Goal: Task Accomplishment & Management: Manage account settings

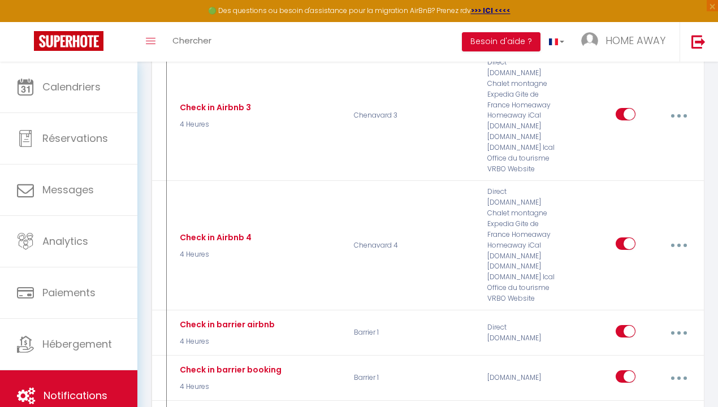
scroll to position [4761, 0]
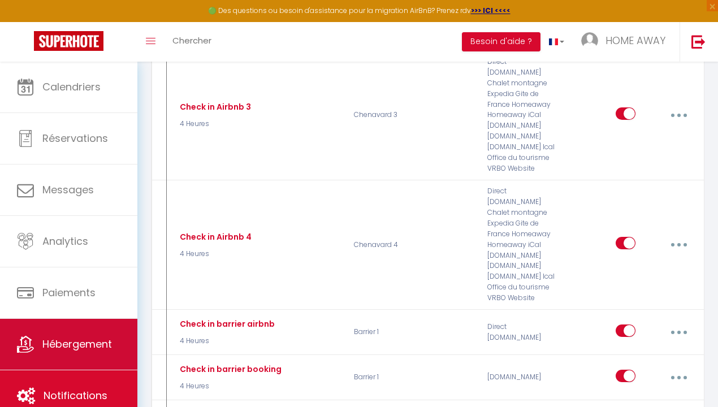
click at [95, 325] on link "Hébergement" at bounding box center [68, 344] width 137 height 51
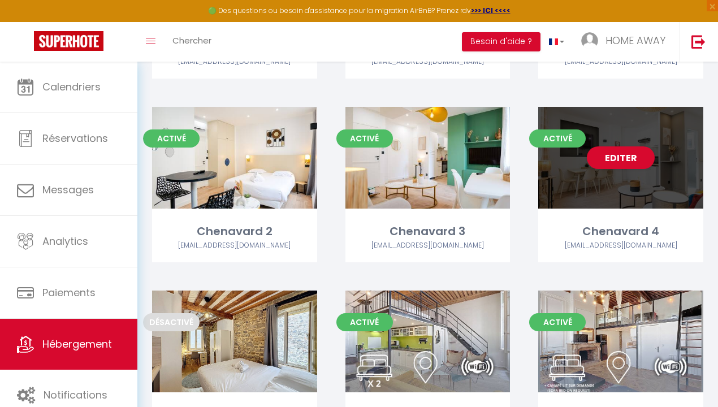
scroll to position [2232, 0]
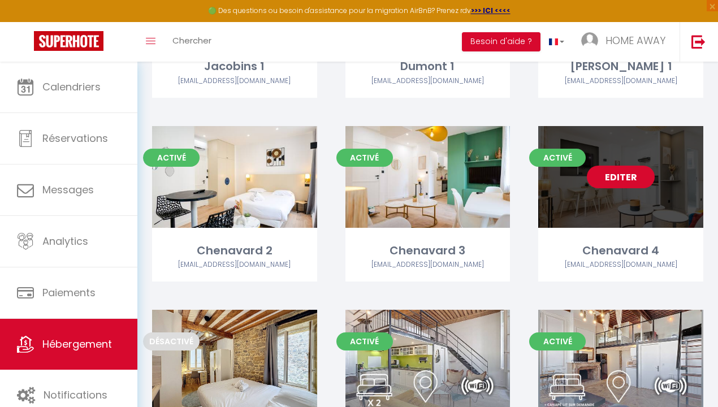
click at [651, 166] on link "Editer" at bounding box center [620, 177] width 68 height 23
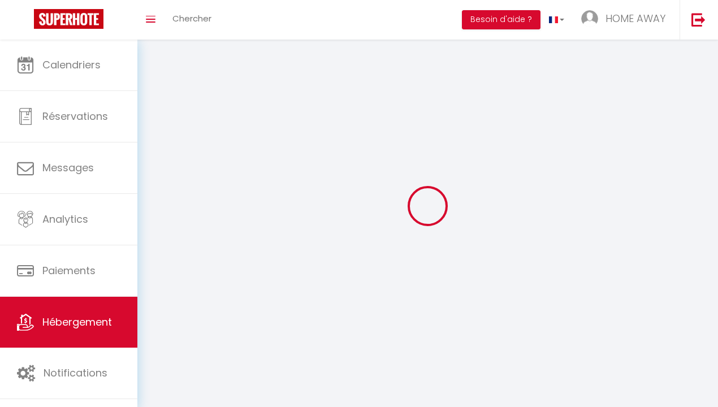
select select
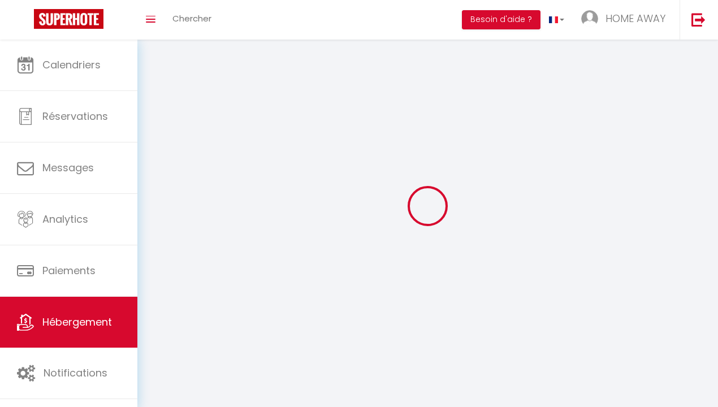
select select
checkbox input "false"
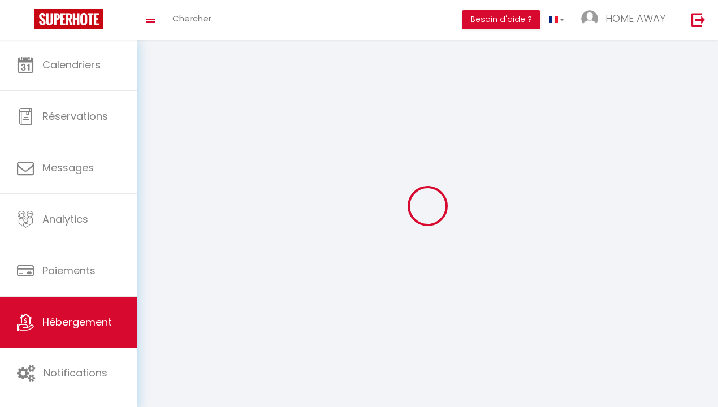
select select
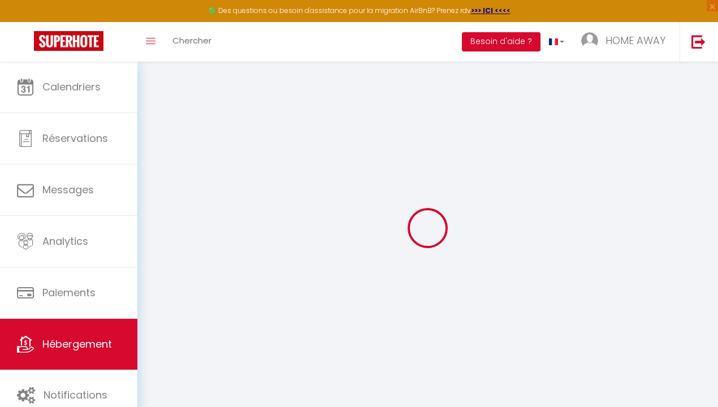
select select
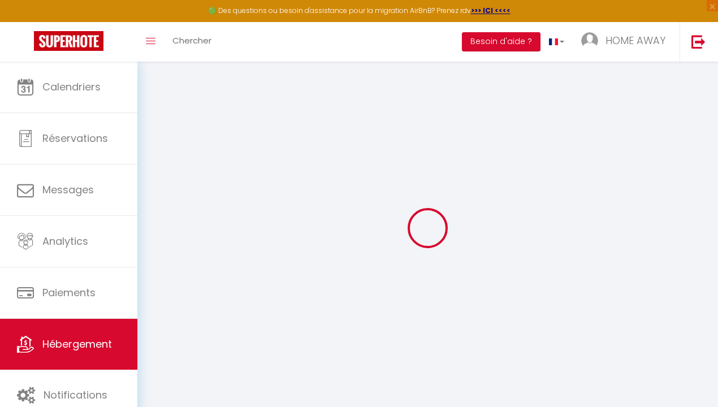
select select
checkbox input "false"
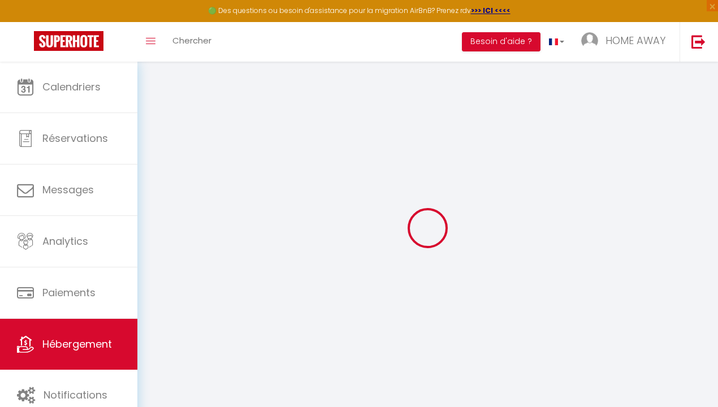
select select
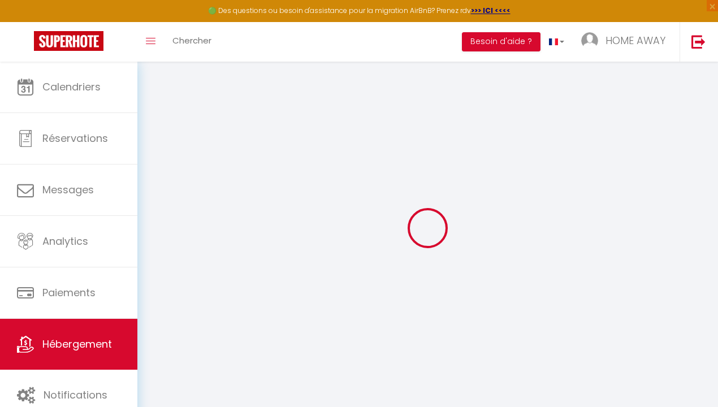
select select
checkbox input "false"
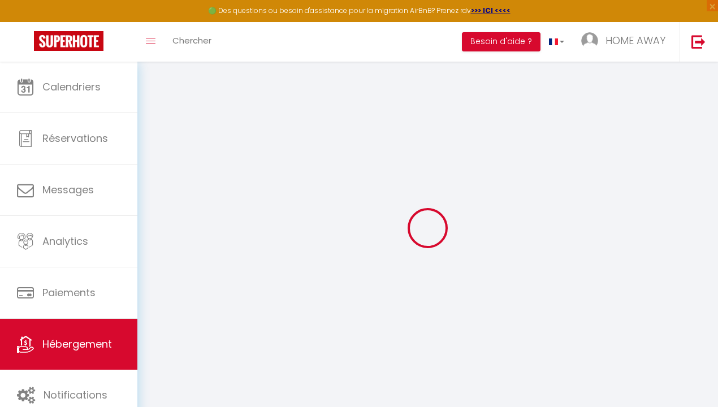
checkbox input "false"
select select
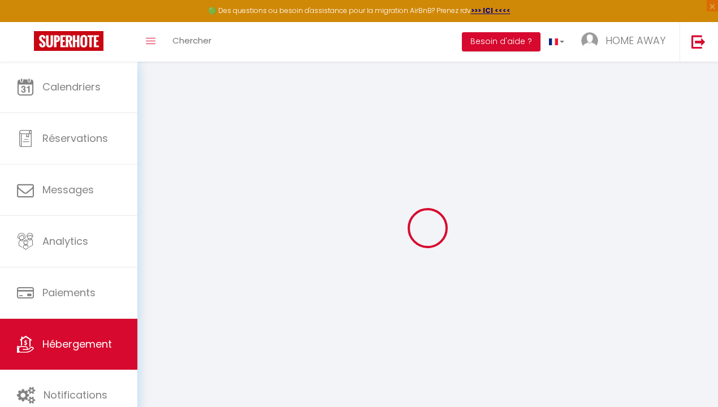
select select
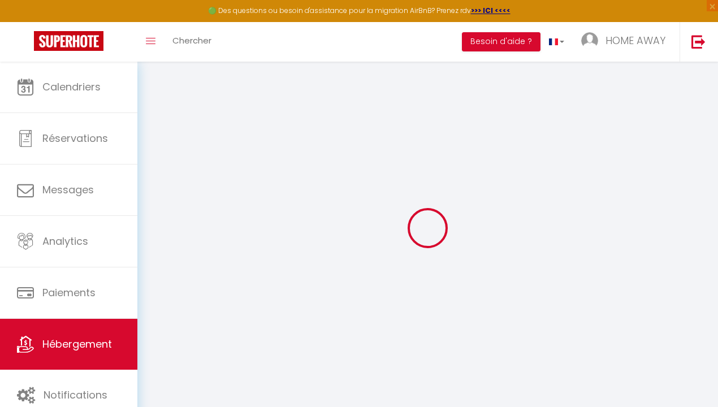
checkbox input "false"
select select
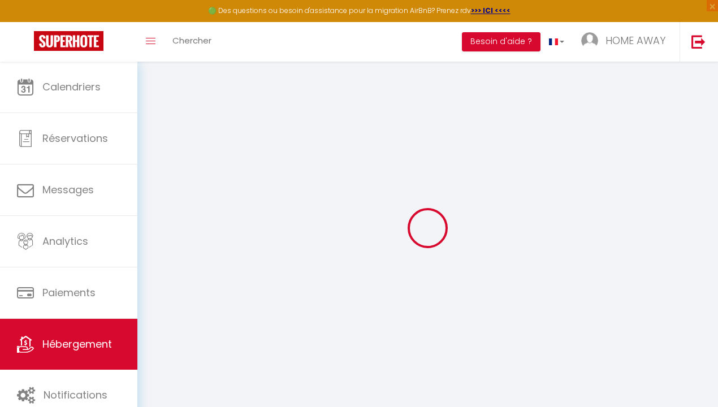
select select
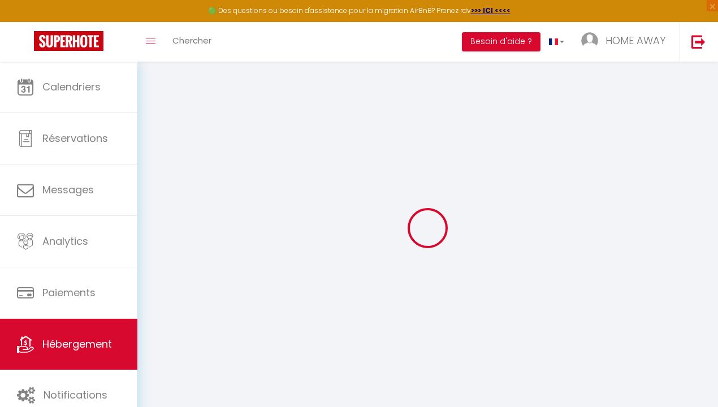
select select
checkbox input "false"
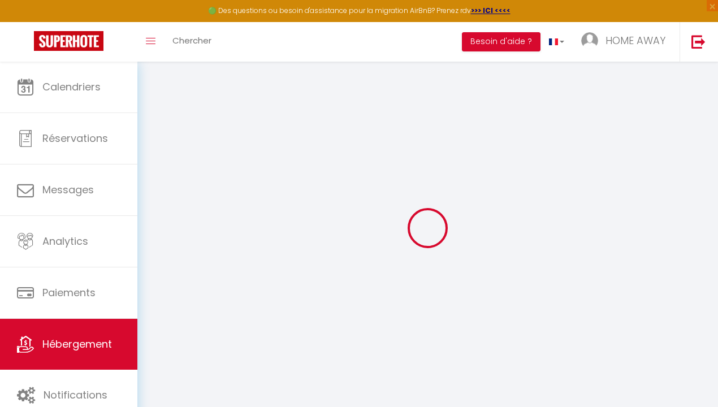
checkbox input "false"
select select
type input "Chenavard 4"
select select "2"
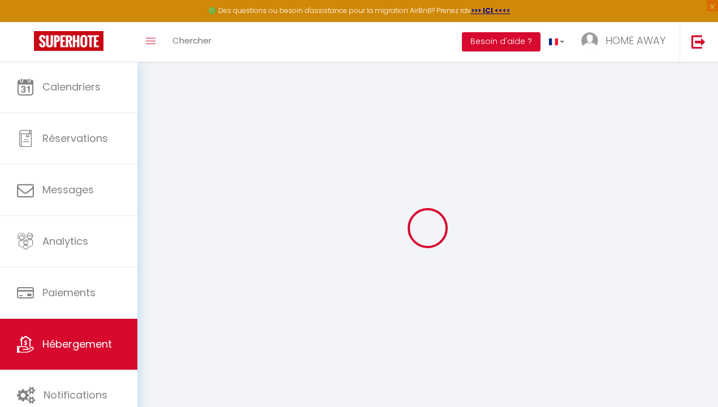
type input "90"
type input "50"
select select
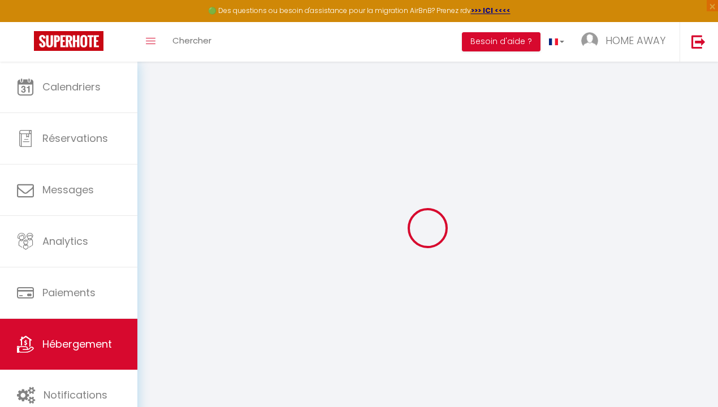
select select
type input "[STREET_ADDRESS][PERSON_NAME]"
type input "69001"
type input "[GEOGRAPHIC_DATA]"
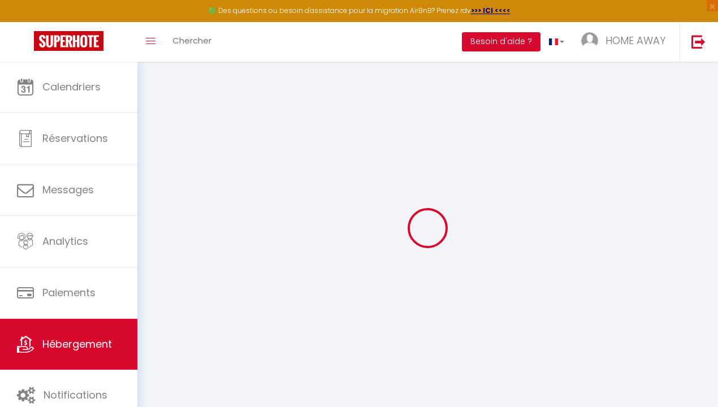
type input "[EMAIL_ADDRESS][DOMAIN_NAME]"
select select "4919"
checkbox input "false"
checkbox input "true"
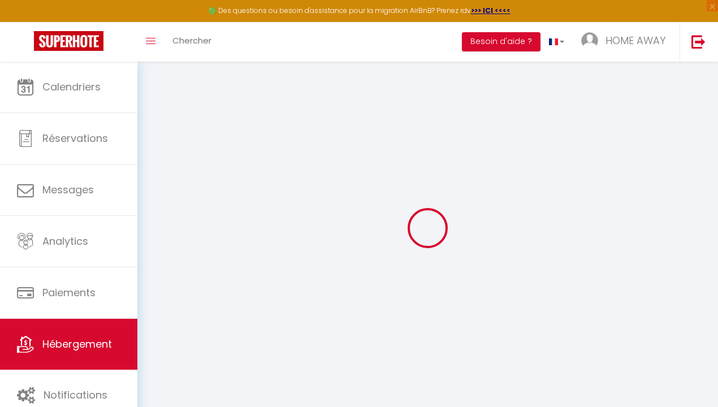
checkbox input "true"
type input "0"
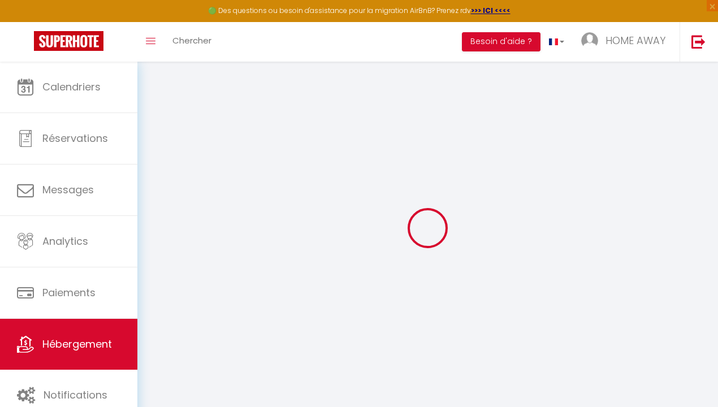
select select
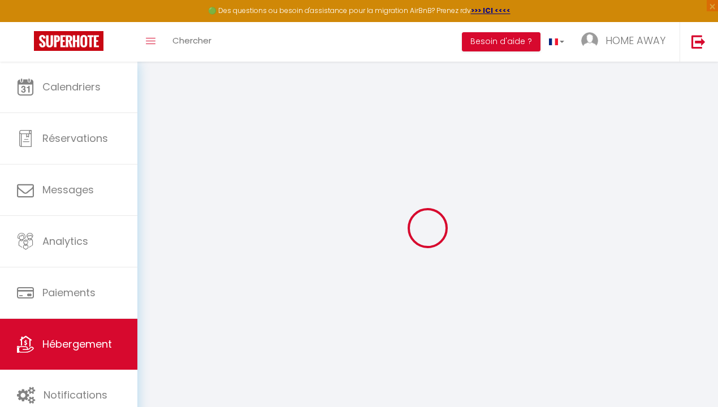
checkbox input "false"
checkbox input "true"
checkbox input "false"
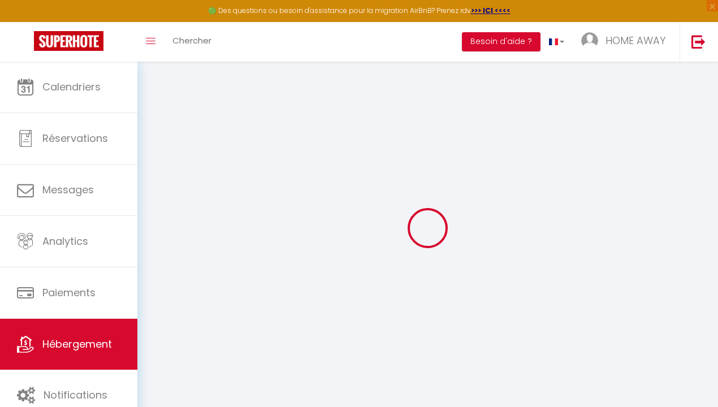
checkbox input "true"
select select "EUR"
select select
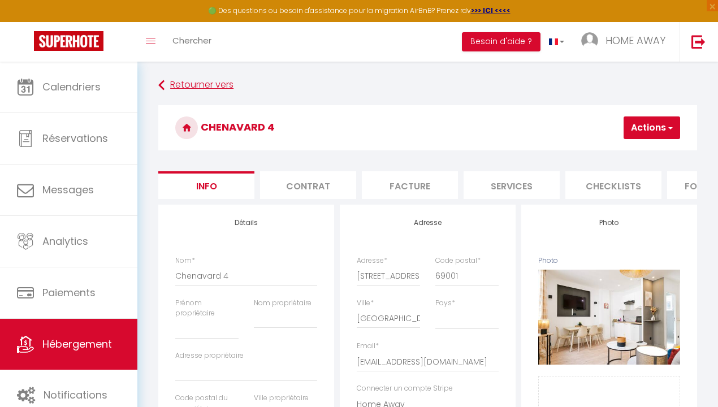
checkbox input "false"
checkbox input "true"
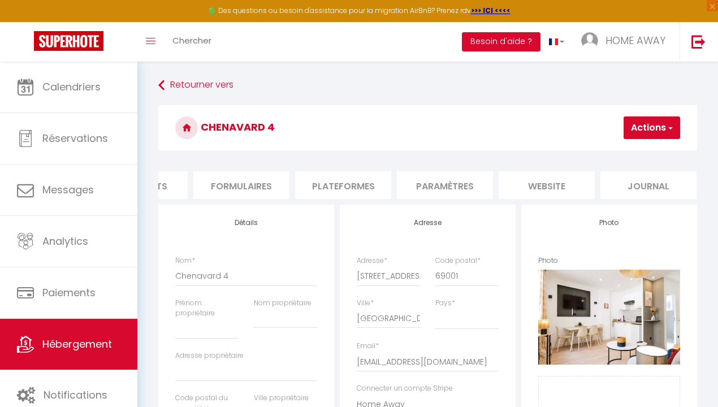
click at [410, 182] on li "Paramètres" at bounding box center [445, 185] width 96 height 28
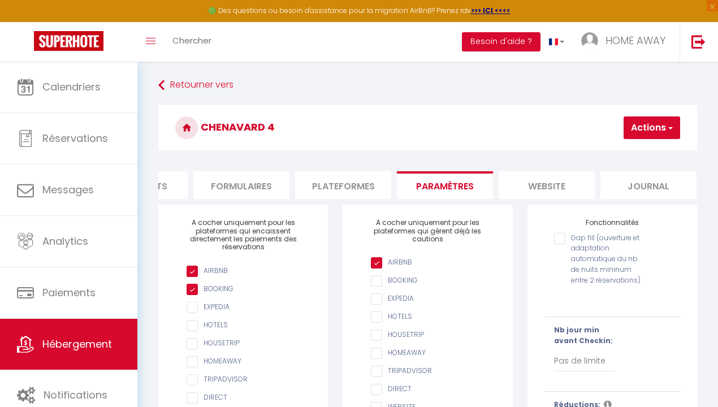
click at [515, 182] on li "website" at bounding box center [546, 185] width 96 height 28
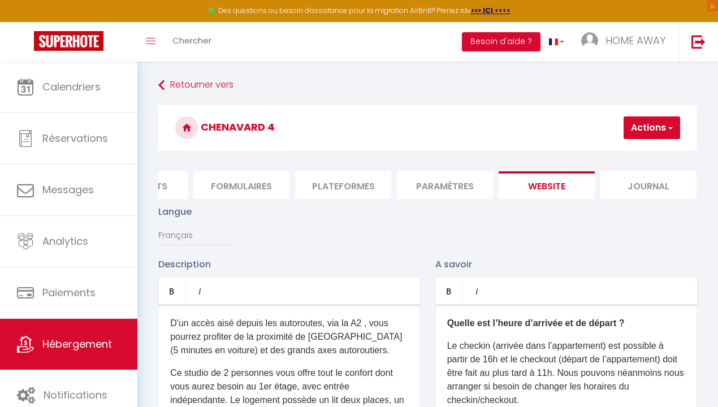
click at [450, 191] on li "Paramètres" at bounding box center [445, 185] width 96 height 28
select select
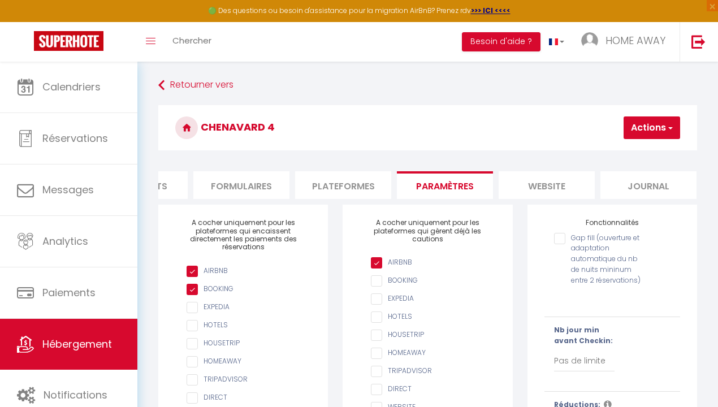
scroll to position [9, 0]
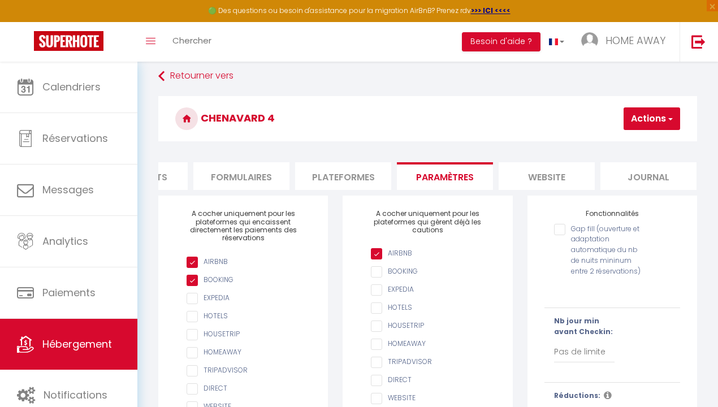
click at [340, 180] on li "Plateformes" at bounding box center [343, 176] width 96 height 28
select select
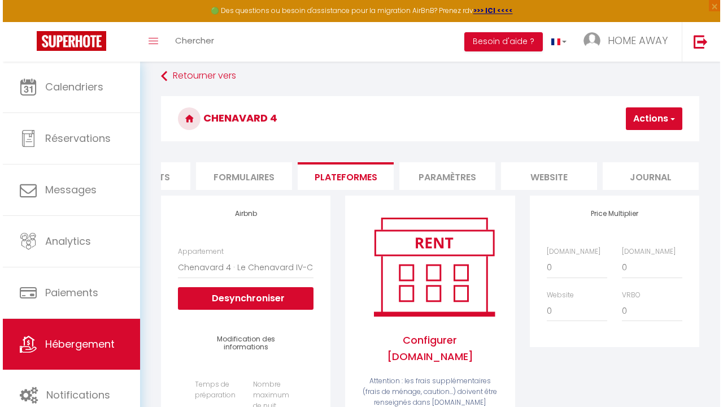
scroll to position [31, 0]
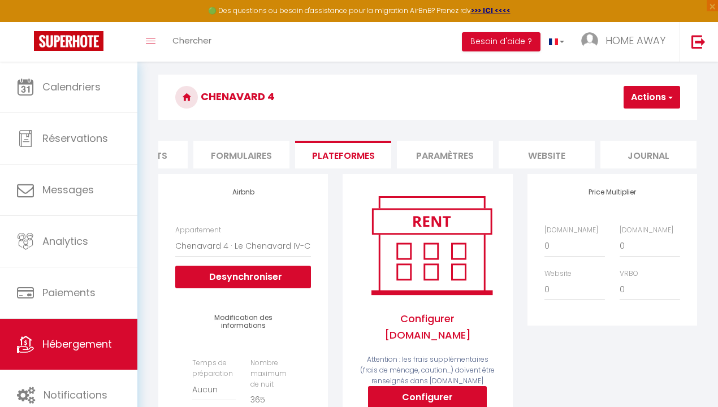
click at [446, 386] on button "Configurer" at bounding box center [427, 397] width 119 height 23
select select
type input "[EMAIL_ADDRESS][DOMAIN_NAME]"
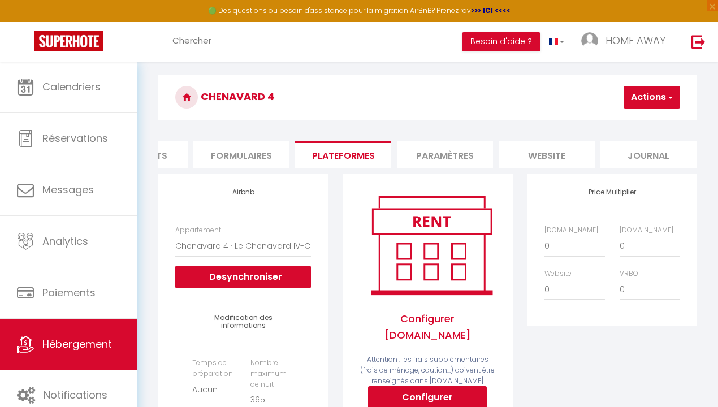
type input "[EMAIL_ADDRESS][DOMAIN_NAME]"
select select
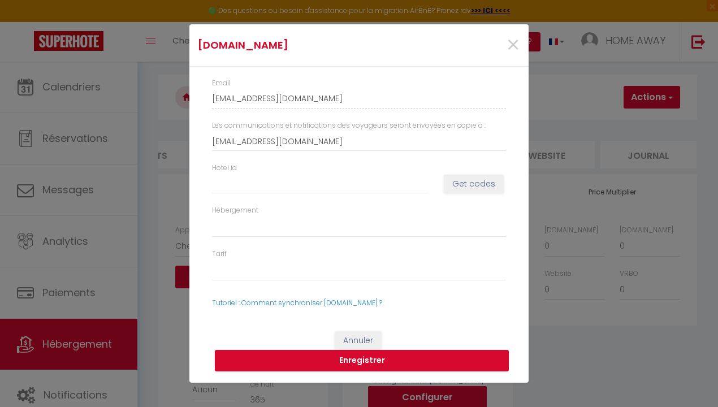
scroll to position [0, 468]
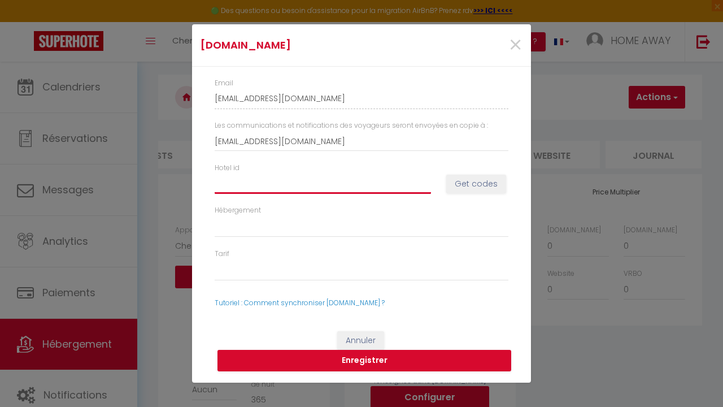
click at [308, 190] on input "Hotel id" at bounding box center [323, 183] width 216 height 20
paste input "conditioning15074149"
type input "conditioning15074149"
select select
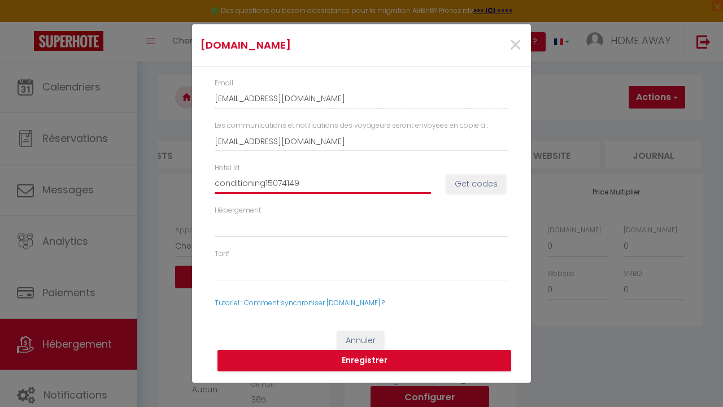
select select
drag, startPoint x: 263, startPoint y: 186, endPoint x: 144, endPoint y: 190, distance: 119.8
click at [144, 190] on div "[DOMAIN_NAME] × Email [EMAIL_ADDRESS][DOMAIN_NAME] Les communications et notifi…" at bounding box center [361, 203] width 723 height 407
drag, startPoint x: 263, startPoint y: 183, endPoint x: 184, endPoint y: 186, distance: 79.1
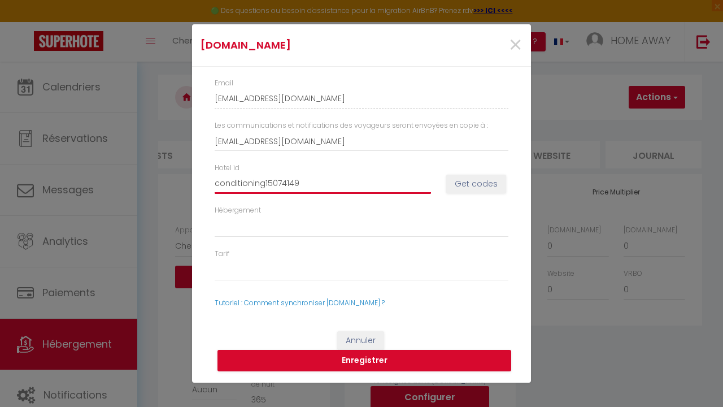
click at [184, 186] on div "[DOMAIN_NAME] × Email [EMAIL_ADDRESS][DOMAIN_NAME] Les communications et notifi…" at bounding box center [361, 203] width 723 height 407
type input "15074149"
select select
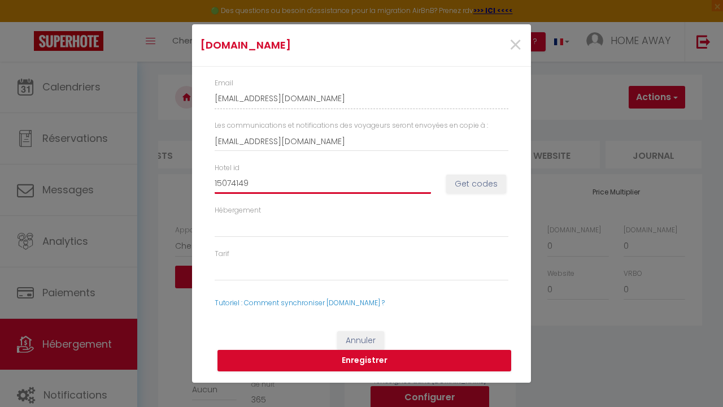
type input "15074149"
click at [460, 182] on button "Get codes" at bounding box center [476, 184] width 60 height 19
select select
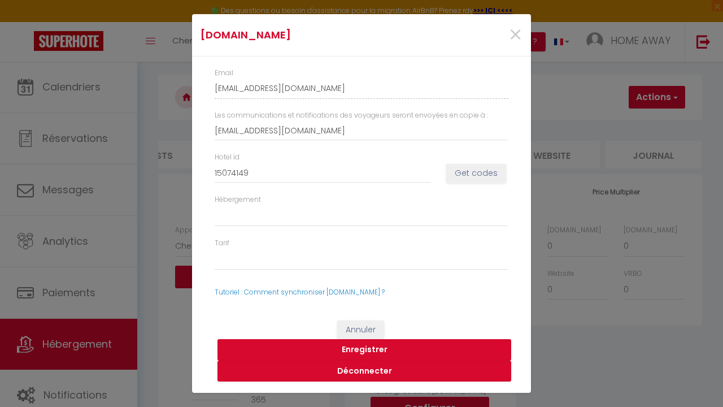
click at [386, 351] on button "Enregistrer" at bounding box center [365, 349] width 294 height 21
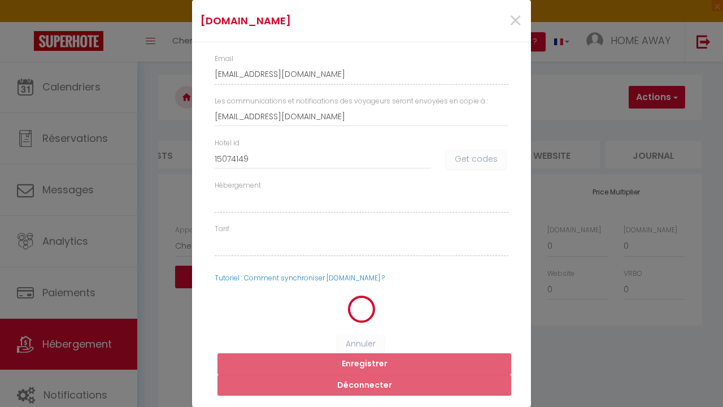
select select
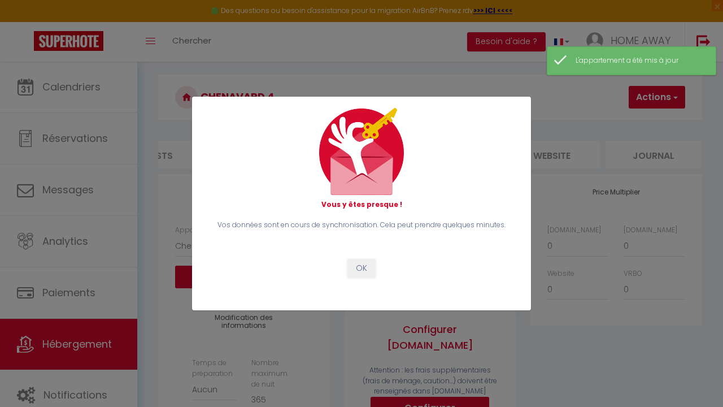
click at [368, 264] on button "OK" at bounding box center [361, 268] width 28 height 19
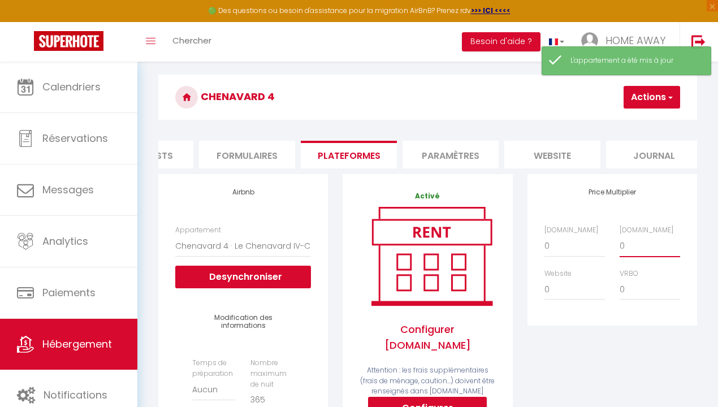
select select "+ 15 %"
select select
click at [649, 104] on button "Actions" at bounding box center [651, 97] width 56 height 23
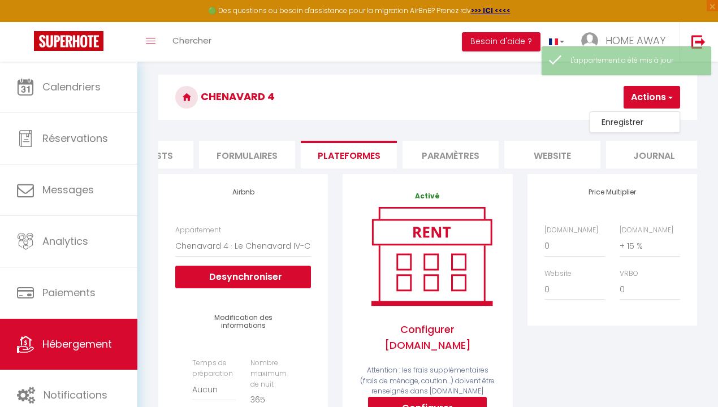
click at [643, 120] on link "Enregistrer" at bounding box center [634, 122] width 89 height 15
select select "EUR"
select select
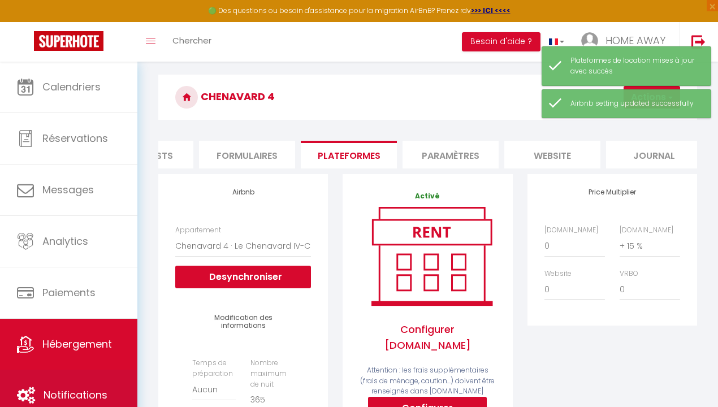
click at [116, 386] on link "Notifications" at bounding box center [68, 394] width 137 height 51
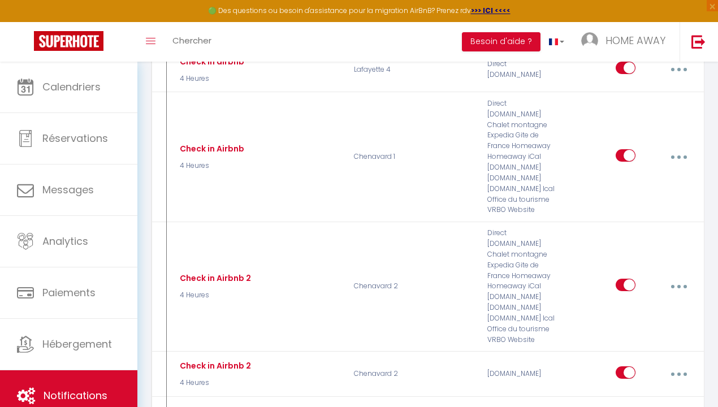
scroll to position [4419, 0]
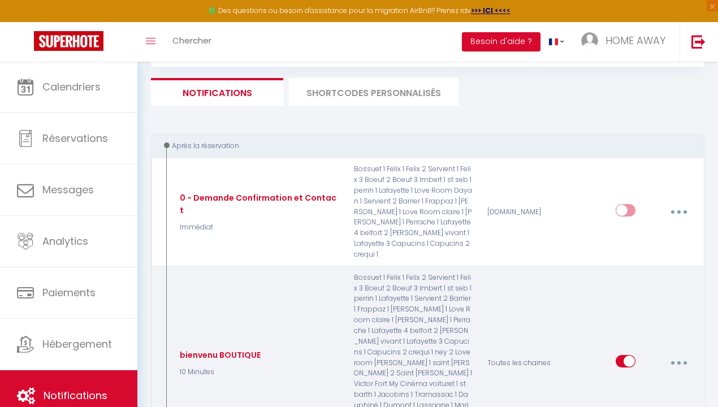
checkbox input "false"
checkbox input "true"
checkbox input "false"
checkbox input "true"
checkbox input "false"
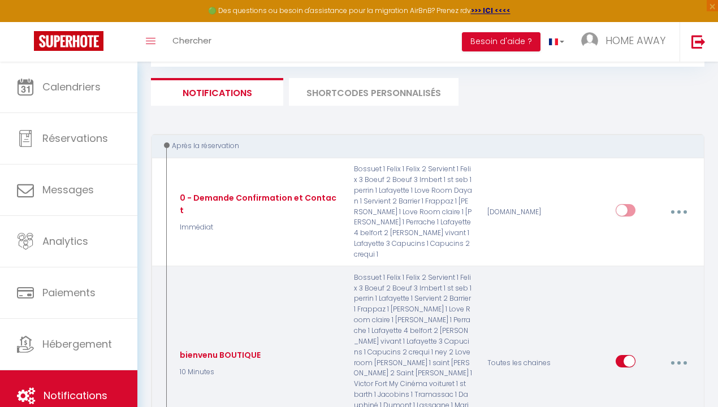
checkbox input "true"
checkbox input "false"
checkbox input "true"
checkbox input "false"
checkbox input "true"
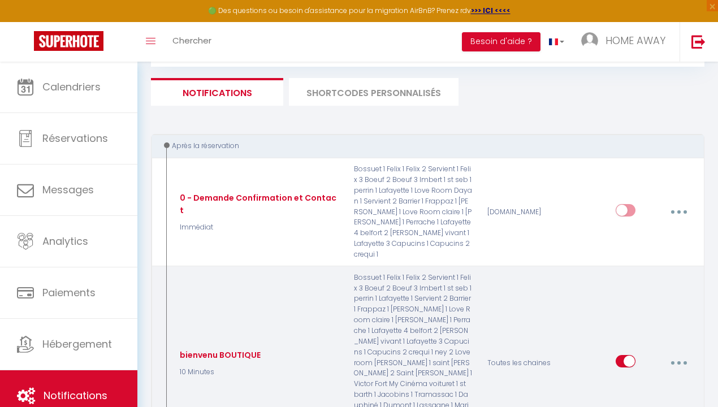
checkbox input "false"
checkbox input "true"
checkbox input "false"
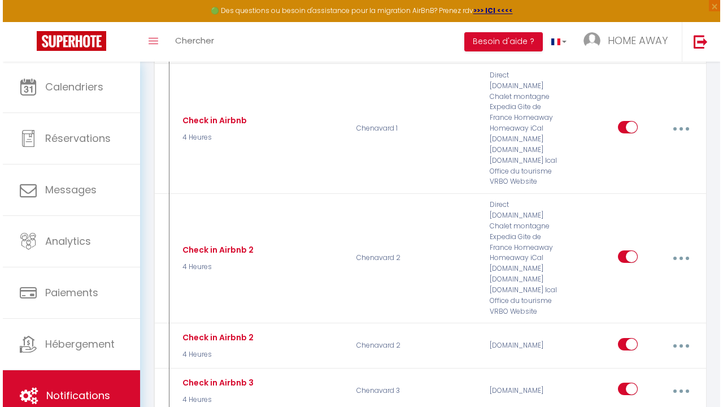
scroll to position [4414, 0]
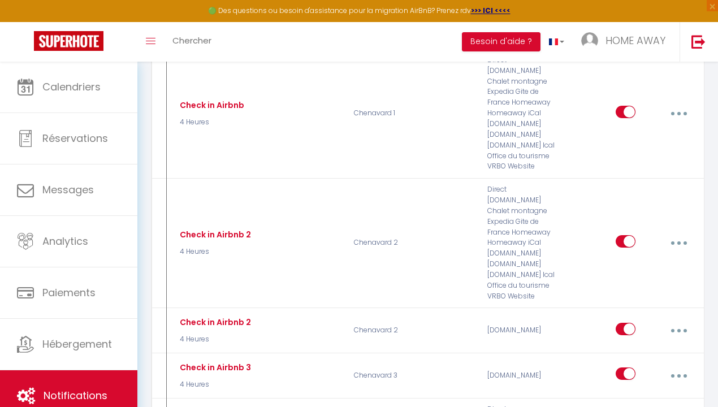
type input "Check in Airbnb 4"
select select "3"
select select "4 Heures"
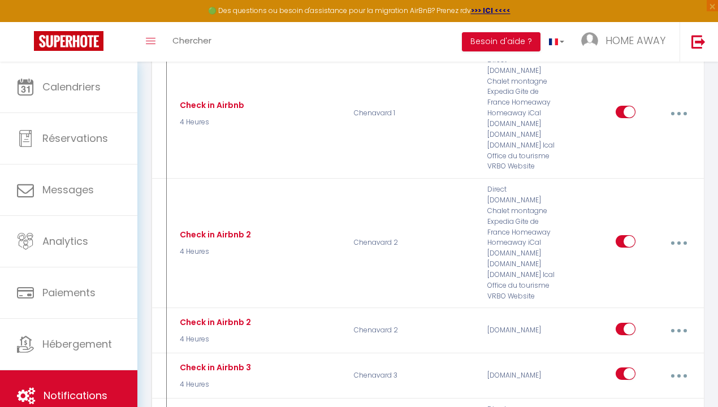
select select "if_booking_is_paid"
checkbox input "true"
checkbox input "false"
radio input "true"
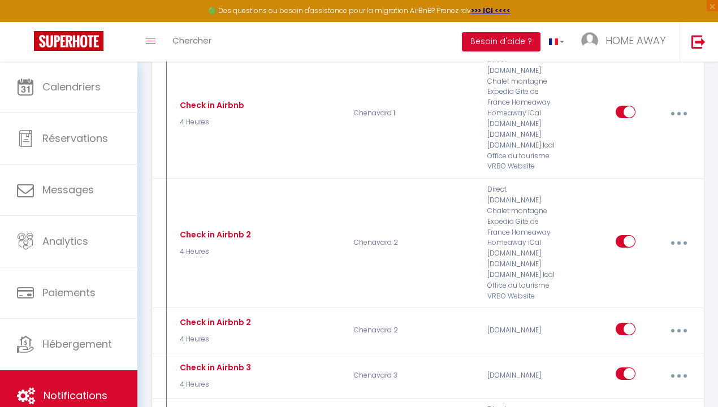
type input "Consignes Check In"
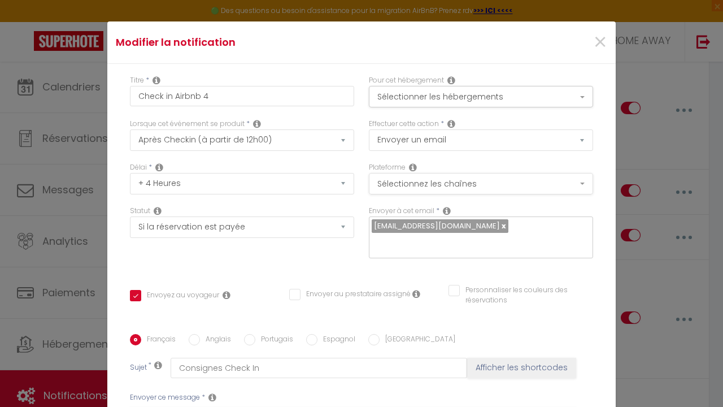
click at [473, 177] on button "Sélectionnez les chaînes" at bounding box center [481, 183] width 224 height 21
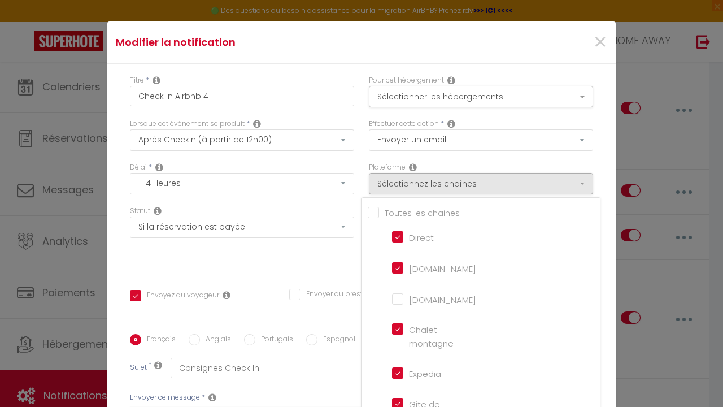
click at [375, 216] on input "Tous les apparts" at bounding box center [484, 211] width 232 height 11
checkbox input "true"
checkbox input "false"
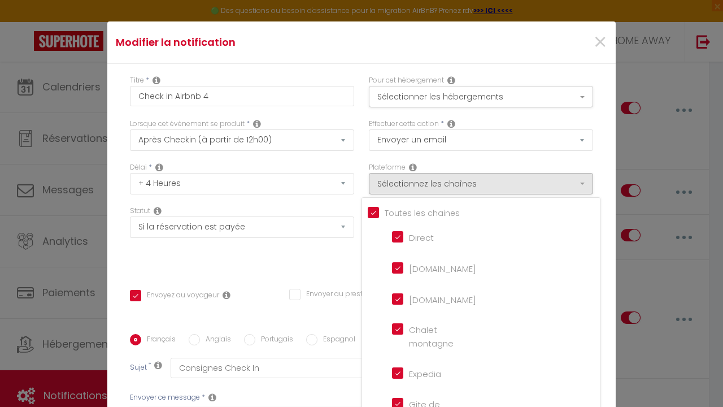
checkbox input "false"
click at [375, 211] on input "Tous les apparts" at bounding box center [484, 211] width 232 height 11
checkbox input "false"
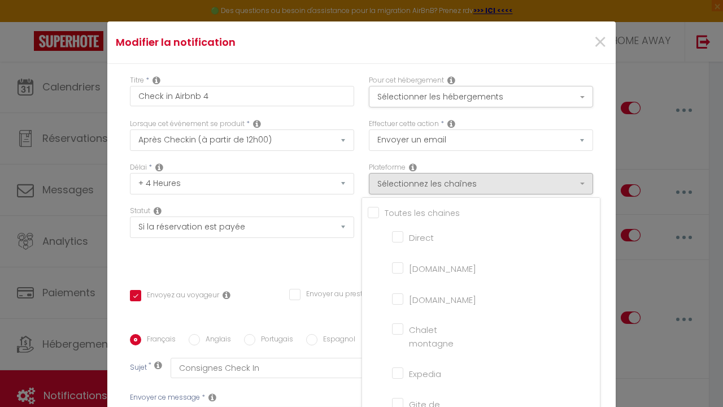
checkbox input "false"
checkbox montagne "false"
checkbox input "false"
checkbox France "false"
checkbox input "false"
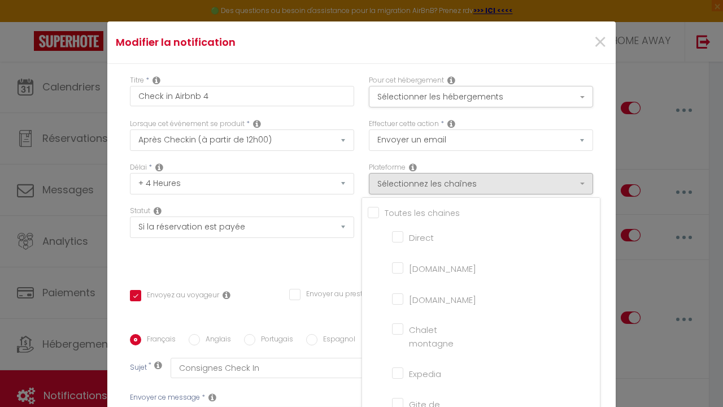
checkbox iCal "false"
checkbox input "false"
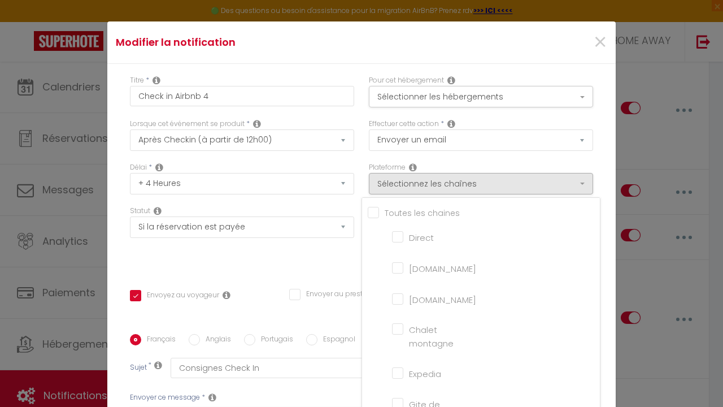
checkbox tourisme "false"
checkbox input "false"
checkbox input "true"
checkbox input "false"
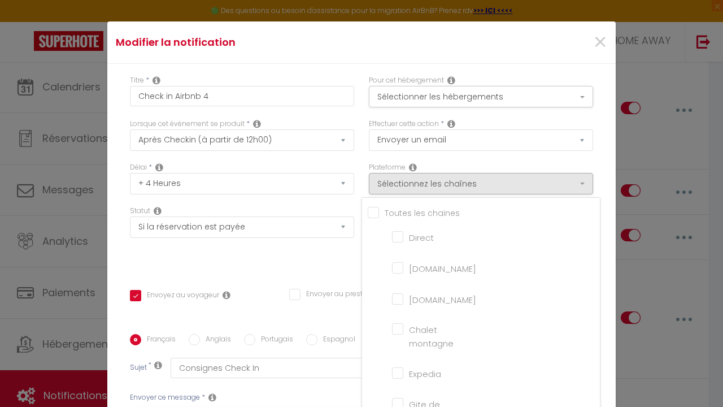
checkbox input "false"
click at [402, 297] on input "[DOMAIN_NAME]" at bounding box center [424, 297] width 64 height 11
checkbox input "true"
checkbox input "false"
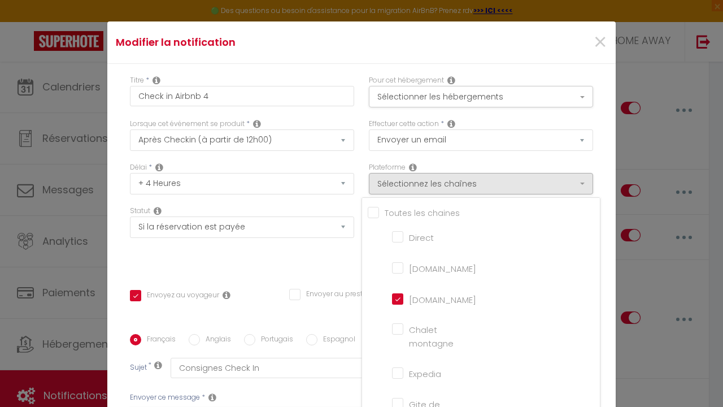
checkbox input "false"
click at [322, 265] on div "Statut Aucun Si la réservation est payée Si réservation non payée Si la caution…" at bounding box center [242, 238] width 239 height 64
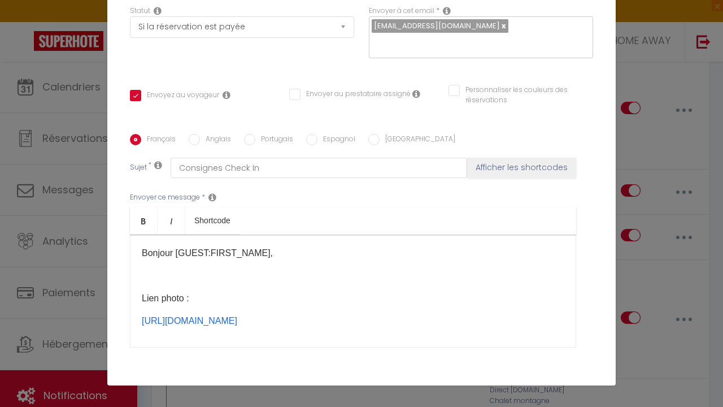
scroll to position [0, 0]
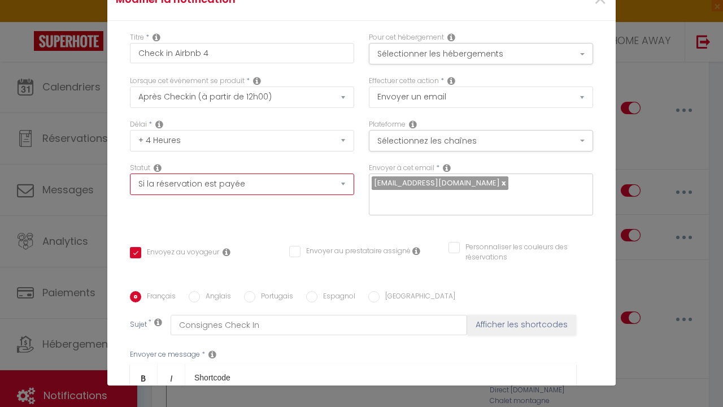
select select "if_deposit_is_paid"
checkbox input "true"
checkbox input "false"
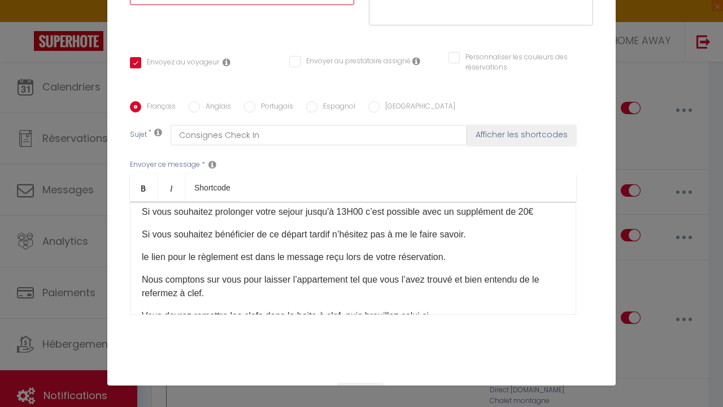
scroll to position [235, 0]
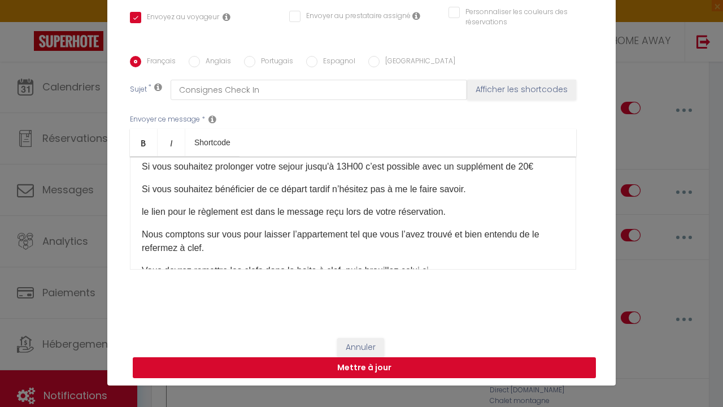
click at [386, 360] on button "Mettre à jour" at bounding box center [364, 367] width 463 height 21
checkbox input "true"
checkbox input "false"
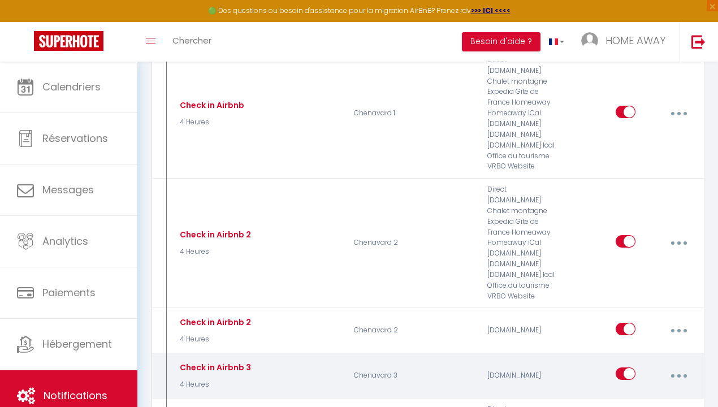
click at [690, 364] on button "button" at bounding box center [678, 374] width 30 height 21
click at [641, 393] on link "Editer" at bounding box center [648, 402] width 84 height 19
type input "Check in Airbnb 3"
select select "3"
select select "4 Heures"
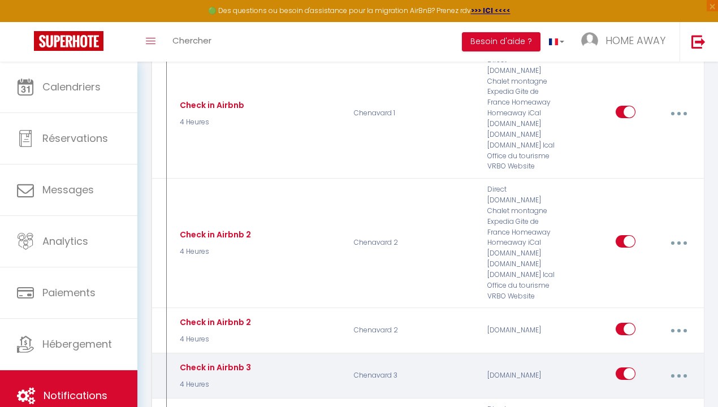
select select "if_booking_is_paid"
checkbox input "true"
checkbox input "false"
radio input "true"
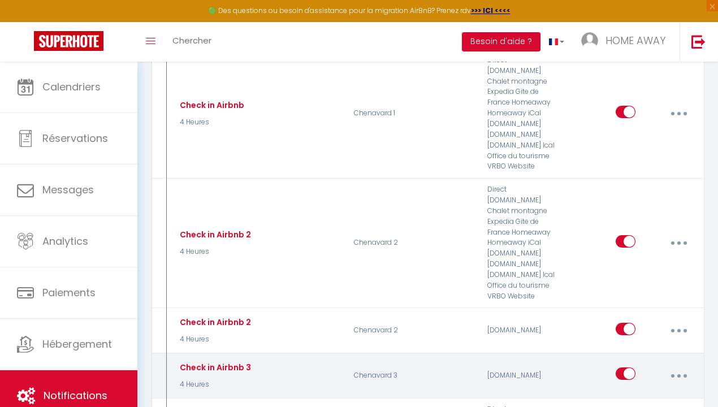
type input "Consignes Check In"
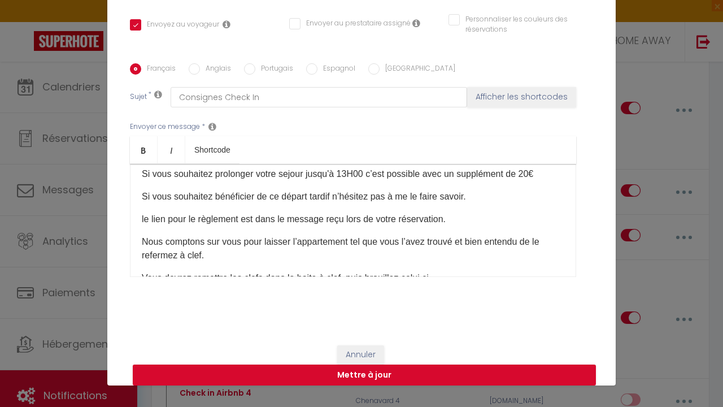
scroll to position [97, 0]
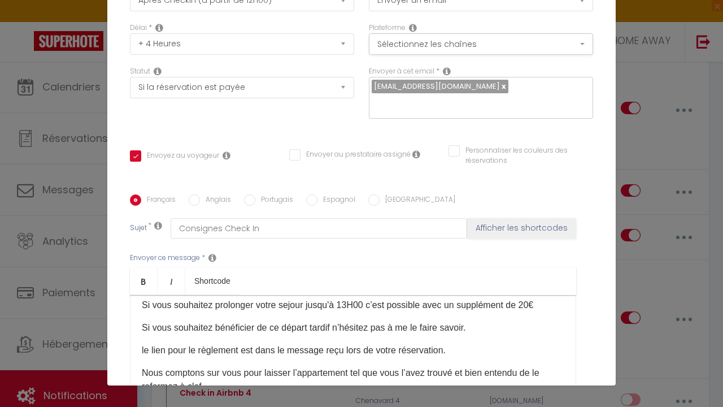
click at [202, 99] on div "Statut Aucun Si la réservation est payée Si réservation non payée Si la caution…" at bounding box center [242, 98] width 239 height 64
select select "if_deposit_is_paid"
checkbox input "true"
checkbox input "false"
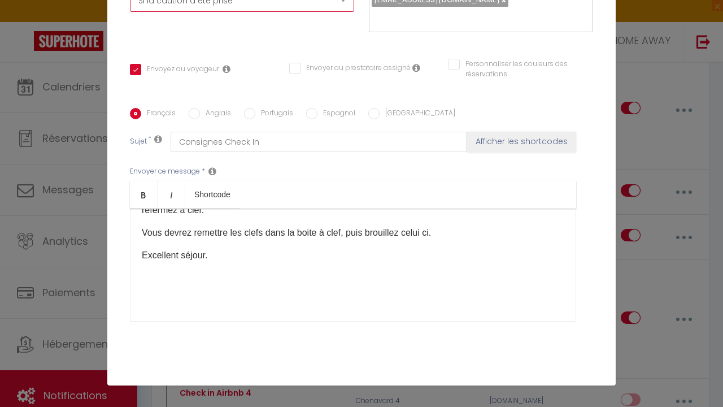
scroll to position [239, 0]
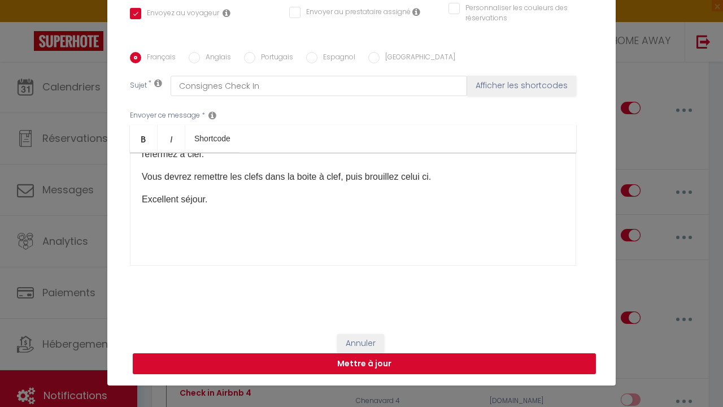
click at [373, 360] on button "Mettre à jour" at bounding box center [364, 363] width 463 height 21
checkbox input "true"
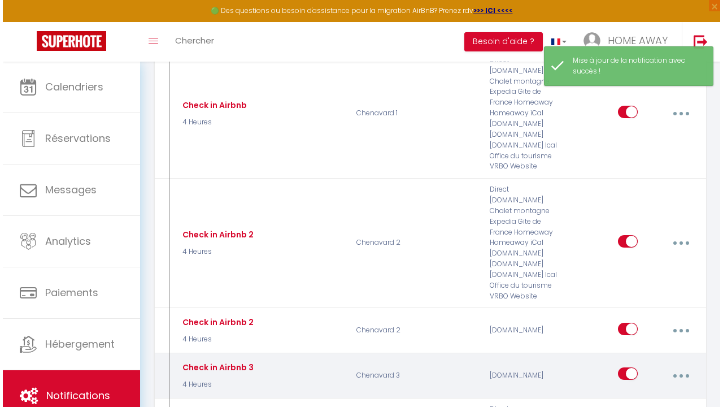
scroll to position [4371, 0]
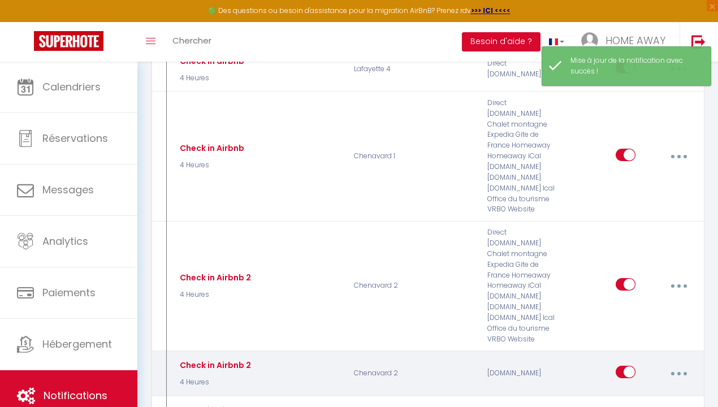
click at [681, 363] on button "button" at bounding box center [678, 373] width 30 height 21
click at [643, 391] on link "Editer" at bounding box center [648, 400] width 84 height 19
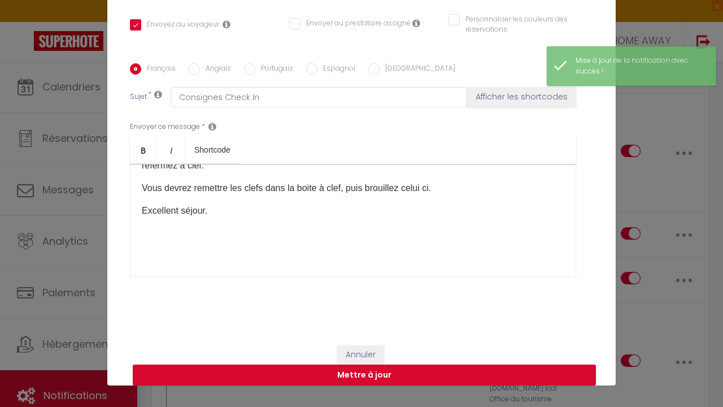
scroll to position [107, 0]
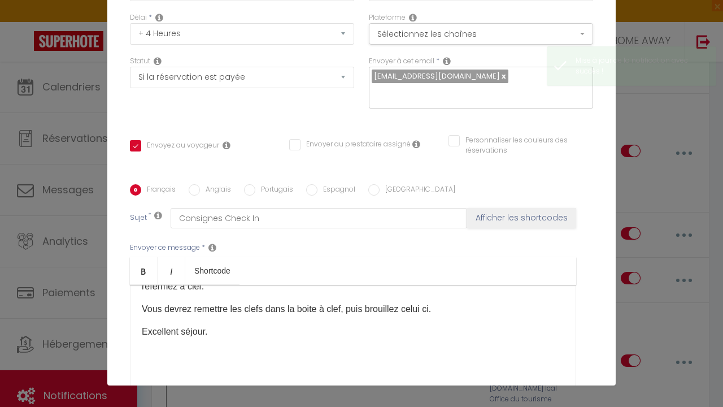
click at [194, 91] on div "Statut Aucun Si la réservation est payée Si réservation non payée Si la caution…" at bounding box center [242, 88] width 239 height 64
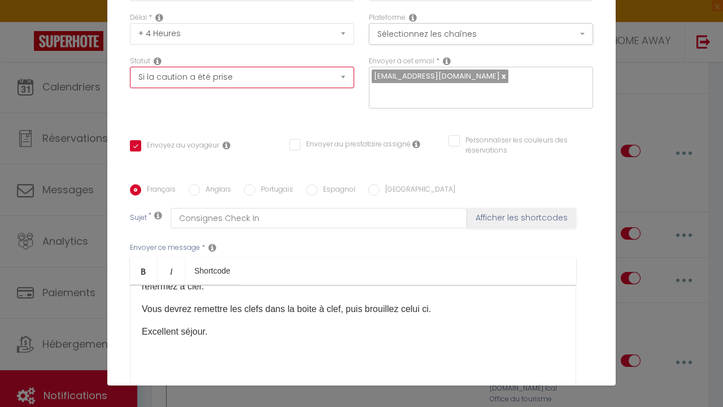
scroll to position [582, 0]
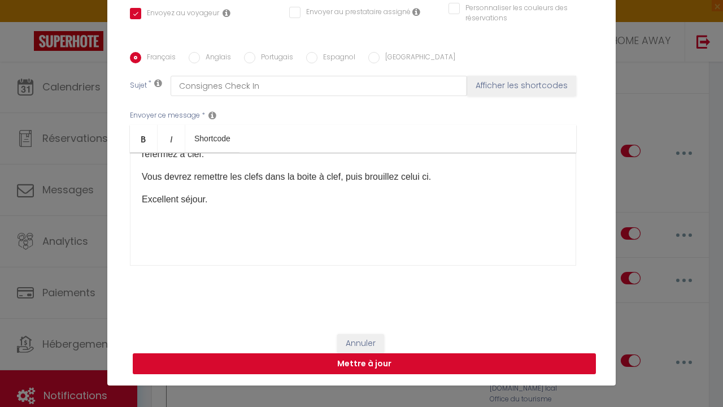
click at [345, 367] on button "Mettre à jour" at bounding box center [364, 363] width 463 height 21
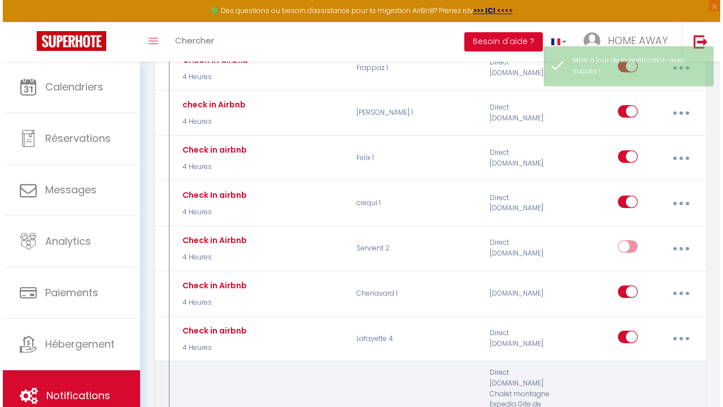
scroll to position [4019, 0]
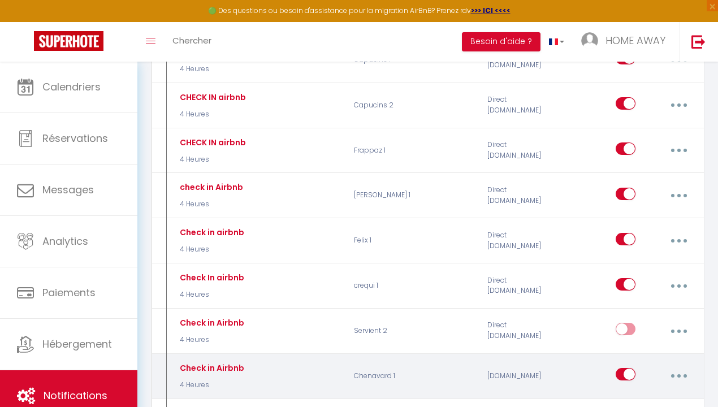
click at [672, 365] on button "button" at bounding box center [678, 375] width 30 height 21
click at [639, 394] on link "Editer" at bounding box center [648, 403] width 84 height 19
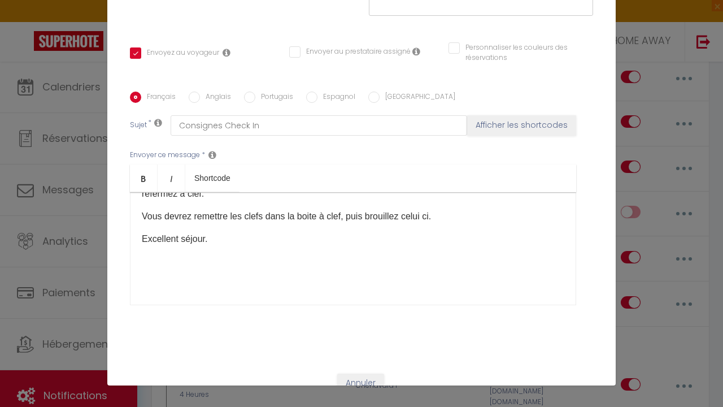
scroll to position [573, 0]
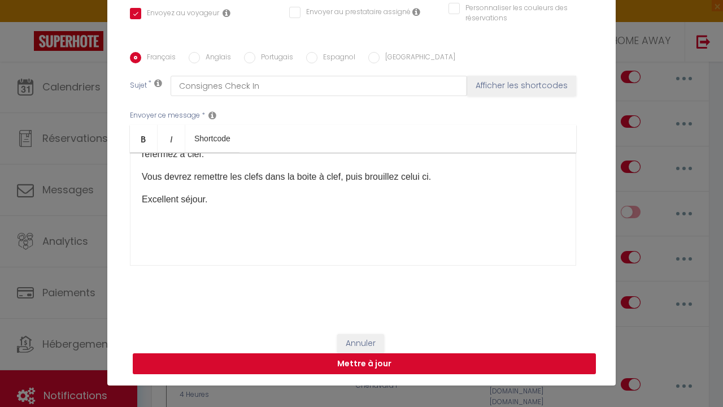
click at [412, 363] on button "Mettre à jour" at bounding box center [364, 363] width 463 height 21
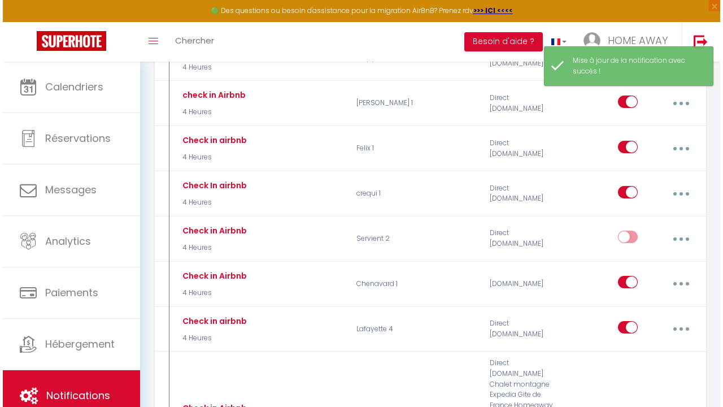
scroll to position [4236, 0]
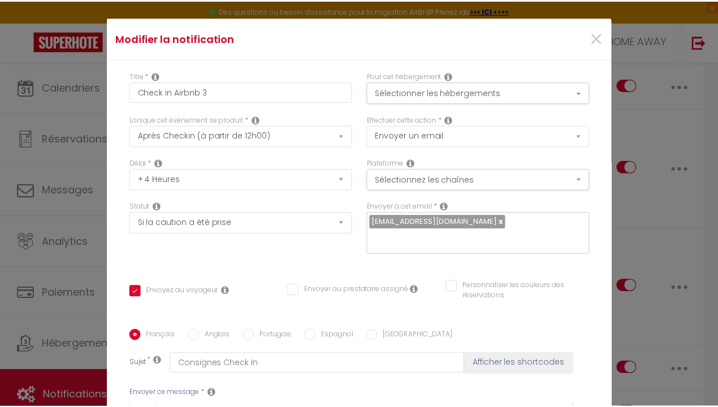
scroll to position [0, 0]
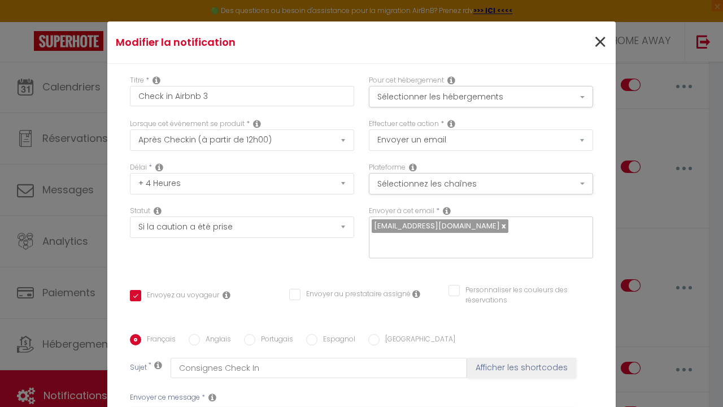
click at [593, 42] on span "×" at bounding box center [600, 42] width 14 height 34
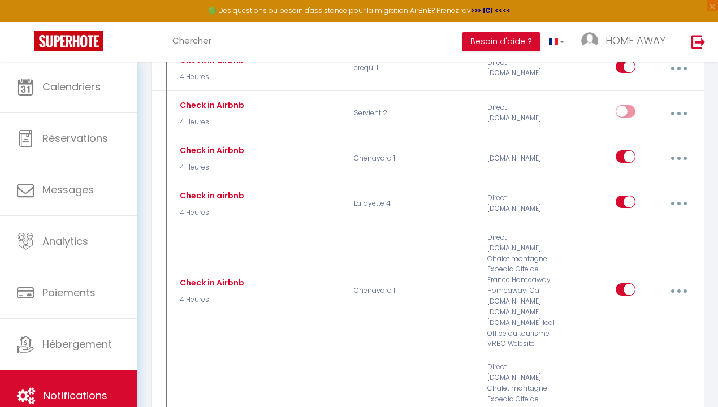
scroll to position [4478, 0]
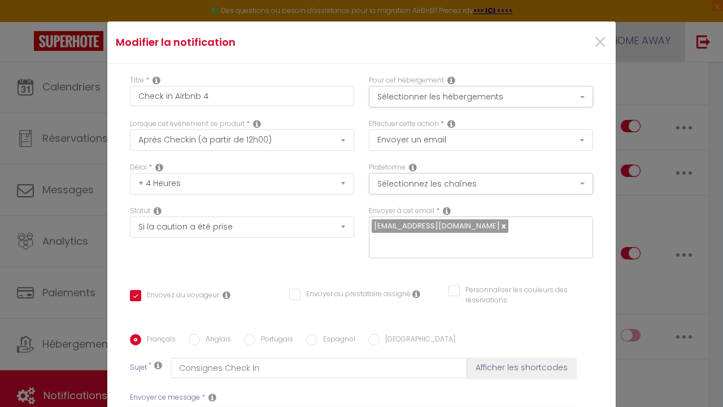
click at [595, 41] on span "×" at bounding box center [600, 42] width 14 height 34
click at [591, 40] on img at bounding box center [594, 40] width 17 height 17
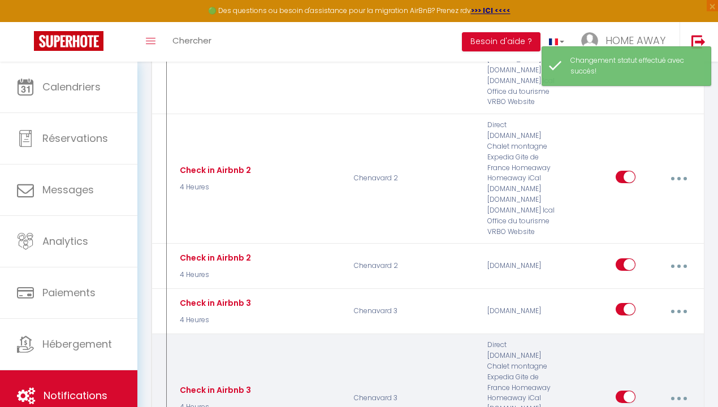
click at [584, 340] on div "Editer Dupliquer Tester Supprimer" at bounding box center [634, 398] width 133 height 117
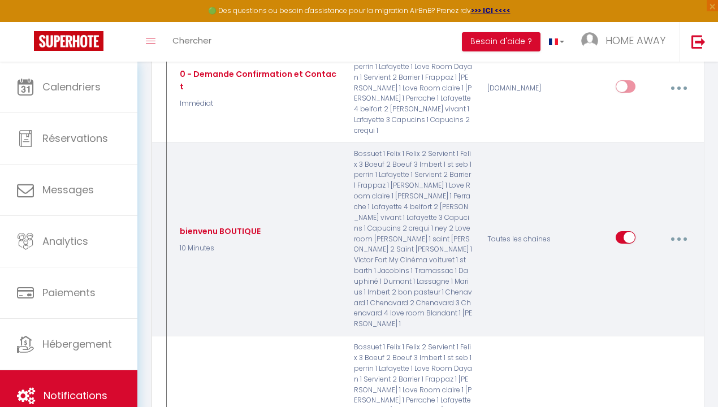
scroll to position [95, 0]
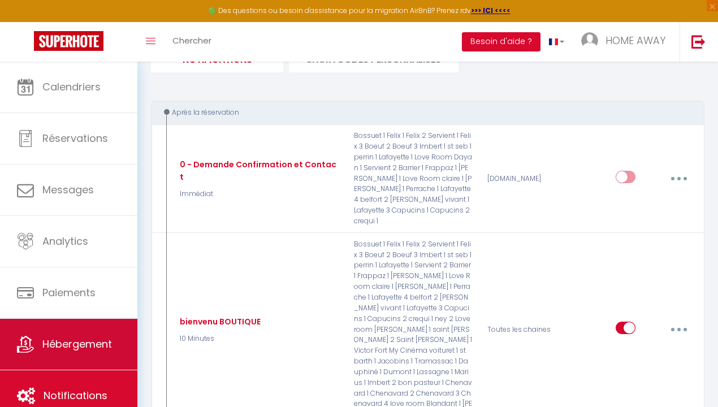
click at [90, 335] on link "Hébergement" at bounding box center [68, 344] width 137 height 51
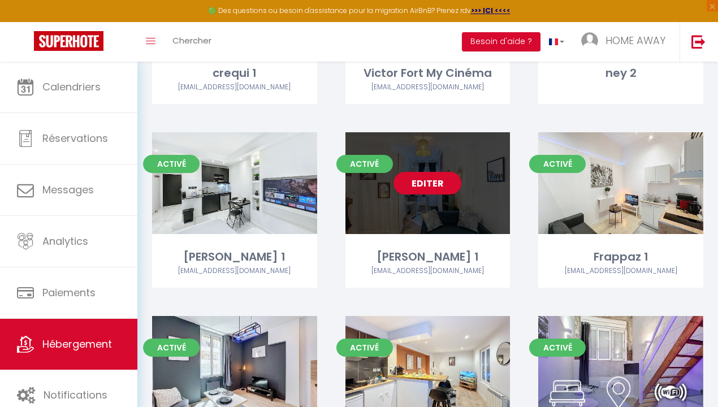
scroll to position [1838, 0]
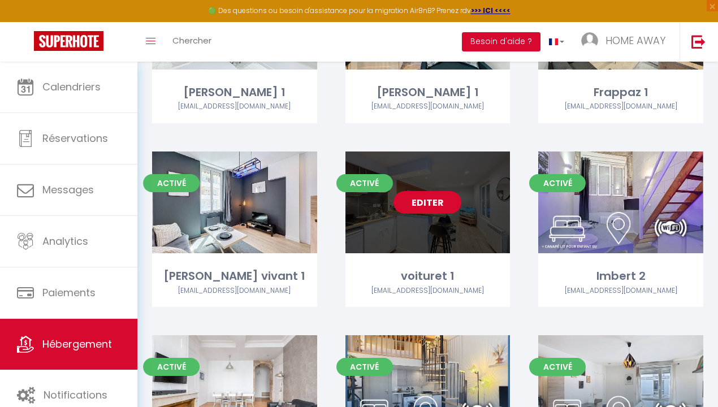
click at [421, 202] on link "Editer" at bounding box center [427, 202] width 68 height 23
click at [420, 202] on link "Editer" at bounding box center [427, 202] width 68 height 23
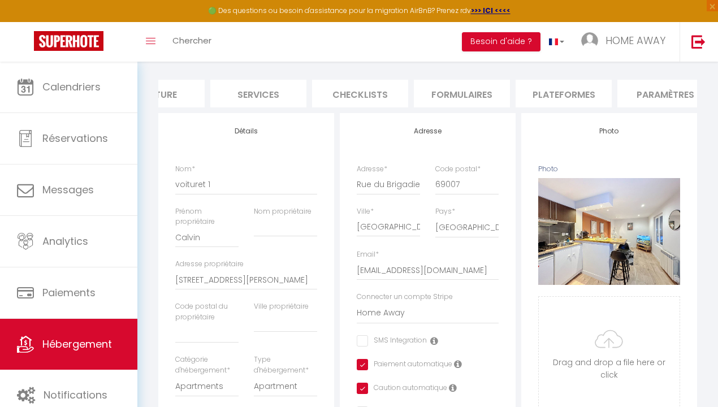
scroll to position [0, 305]
click at [536, 102] on li "Plateformes" at bounding box center [511, 94] width 96 height 28
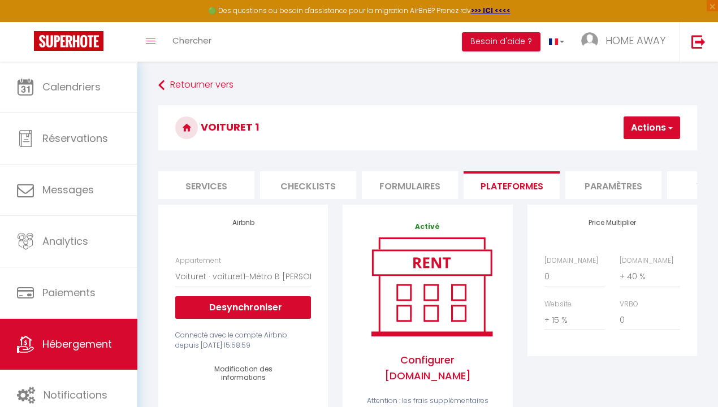
click at [584, 182] on li "Paramètres" at bounding box center [613, 185] width 96 height 28
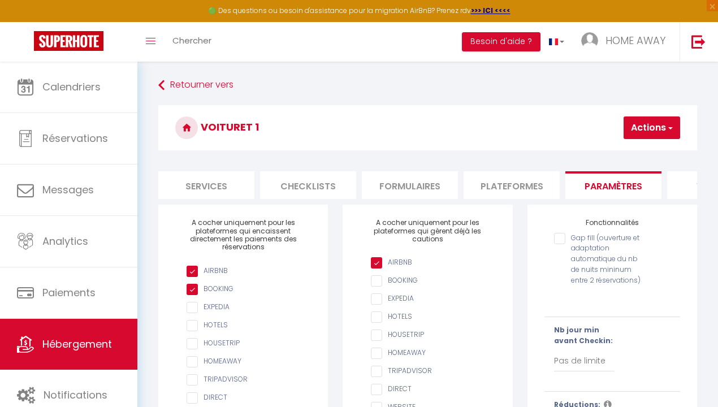
drag, startPoint x: 551, startPoint y: 198, endPoint x: 602, endPoint y: 192, distance: 51.2
click at [602, 192] on ul "Info Contrat Facture Services Checklists Formulaires Plateformes Paramètres web…" at bounding box center [427, 185] width 538 height 28
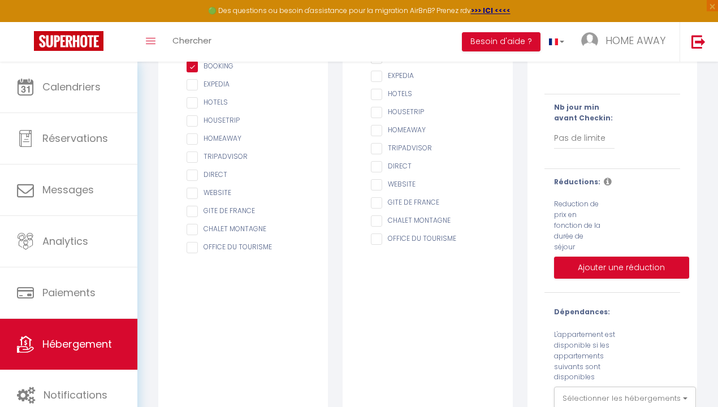
scroll to position [68, 0]
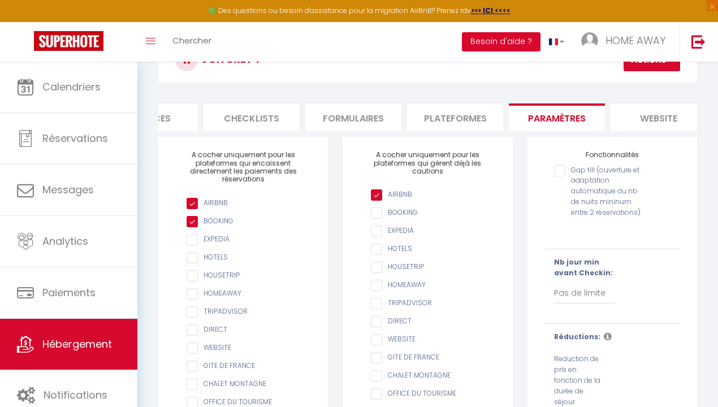
click at [661, 112] on li "website" at bounding box center [658, 117] width 96 height 28
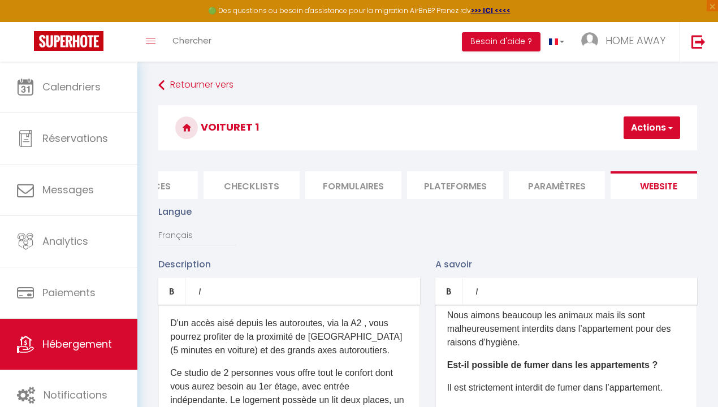
click at [82, 30] on link at bounding box center [68, 42] width 137 height 40
